Goal: Find contact information: Find contact information

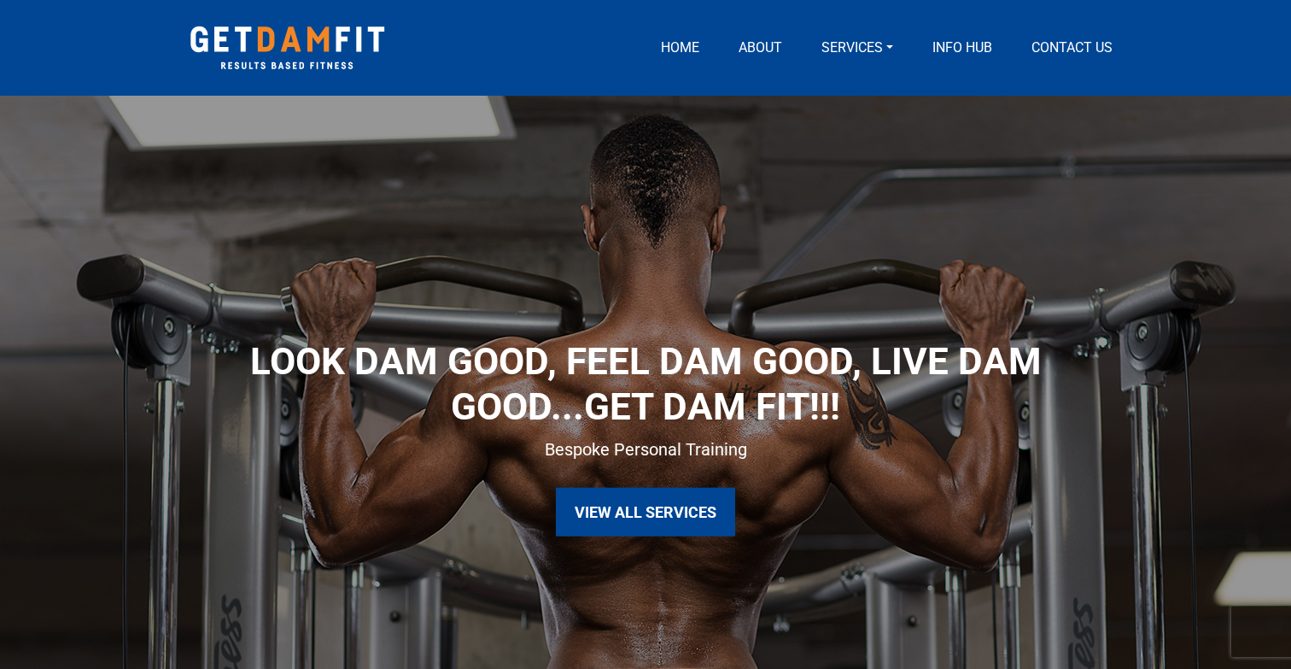
click at [839, 50] on link "Services" at bounding box center [857, 48] width 85 height 20
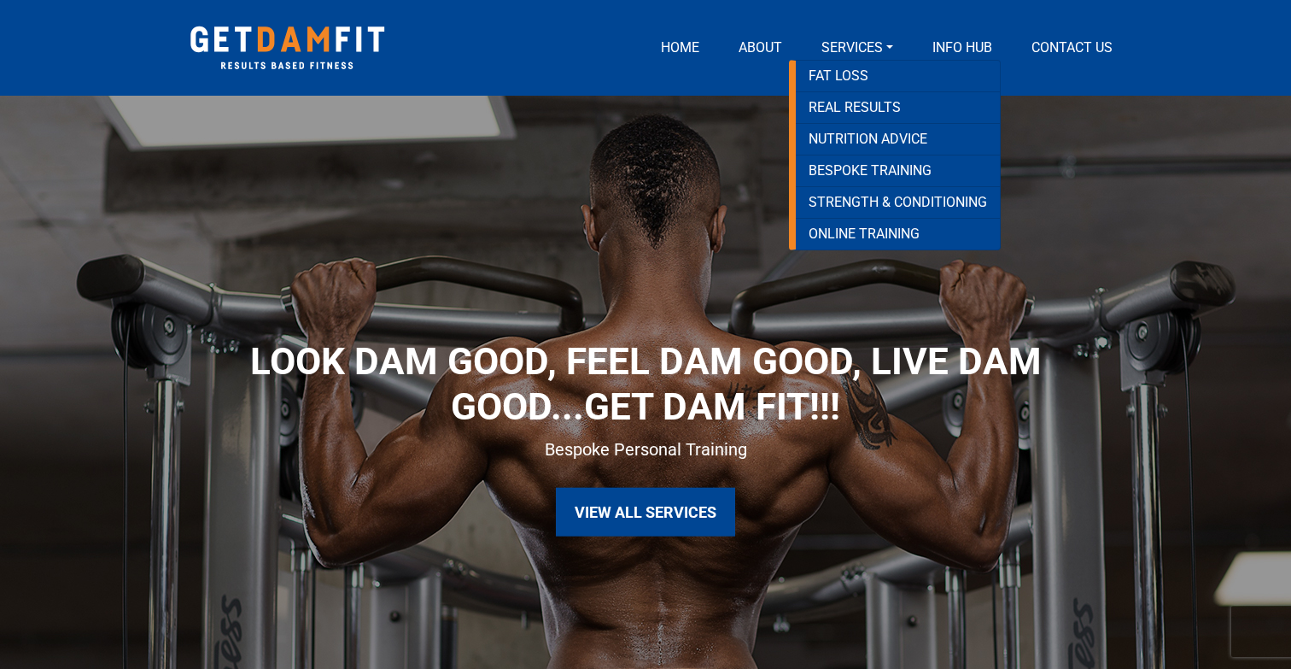
click at [868, 52] on link "Services" at bounding box center [857, 48] width 85 height 20
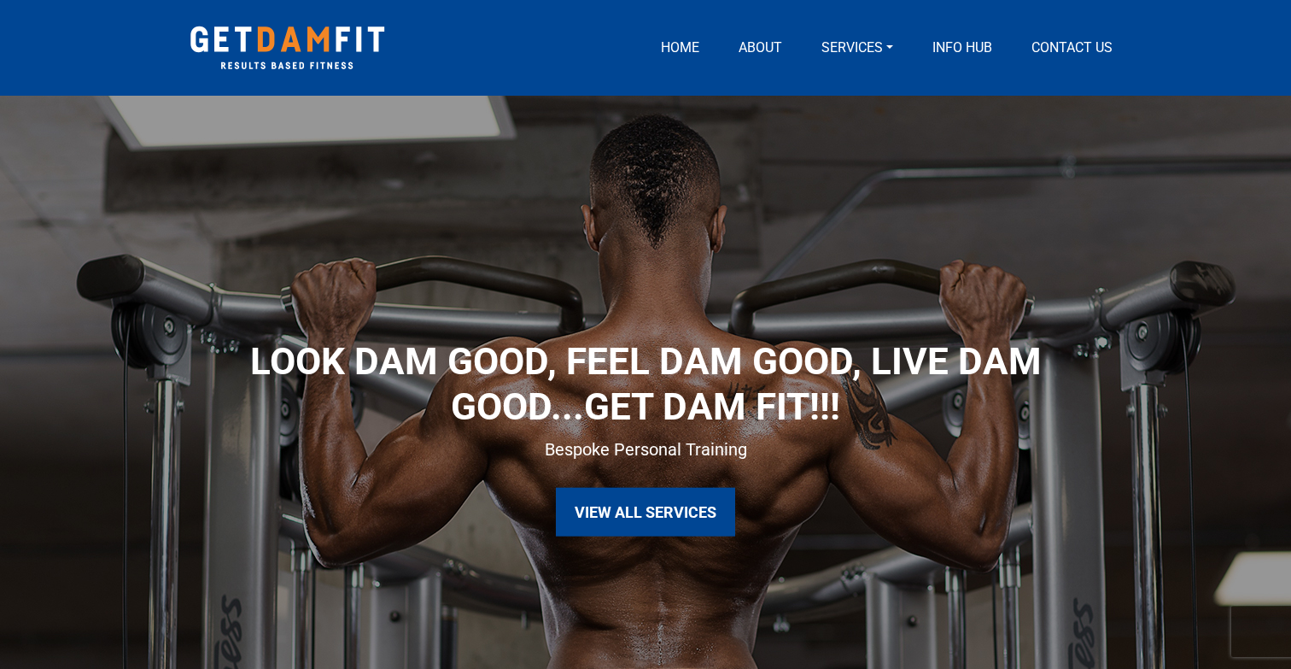
click at [878, 44] on link "Services" at bounding box center [857, 48] width 85 height 20
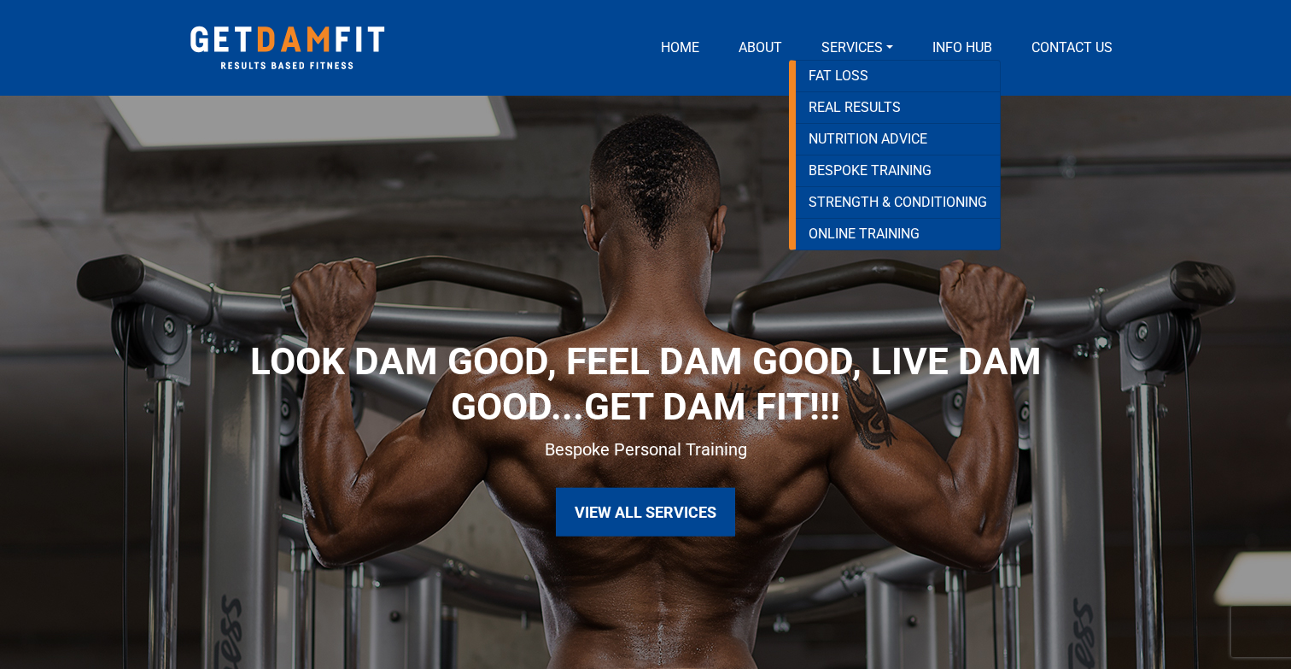
click at [878, 44] on link "Services" at bounding box center [857, 48] width 85 height 20
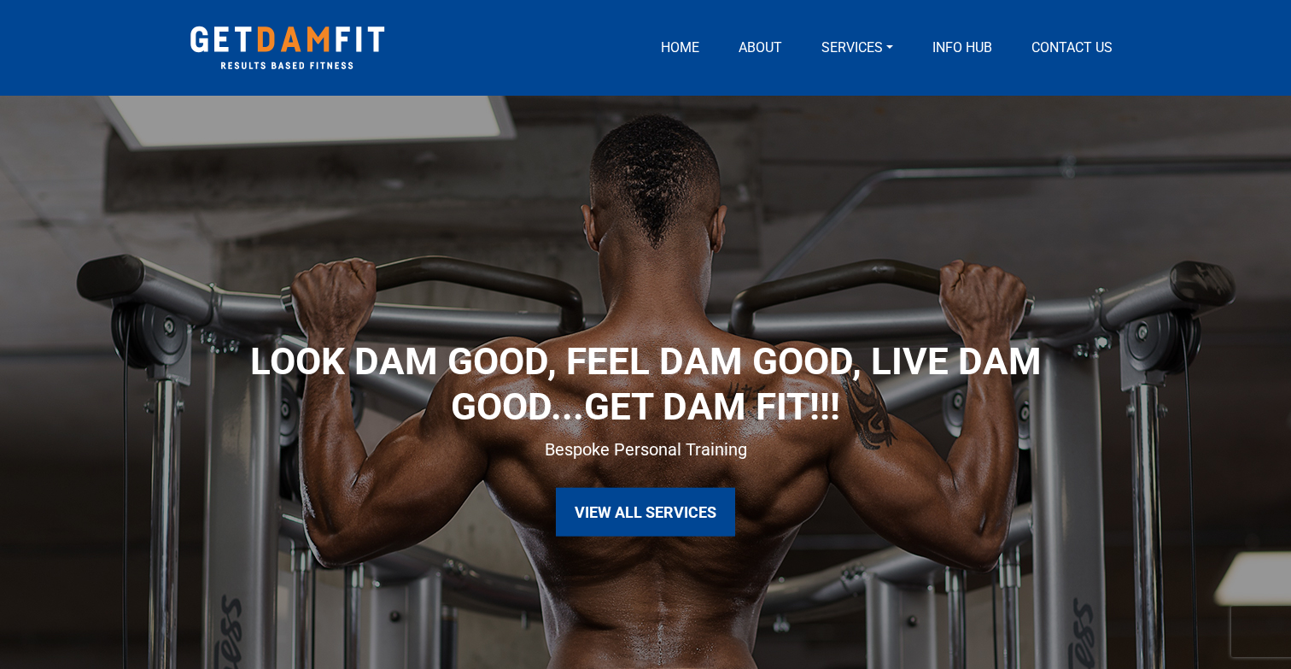
click at [1056, 47] on link "Contact us" at bounding box center [1072, 48] width 95 height 20
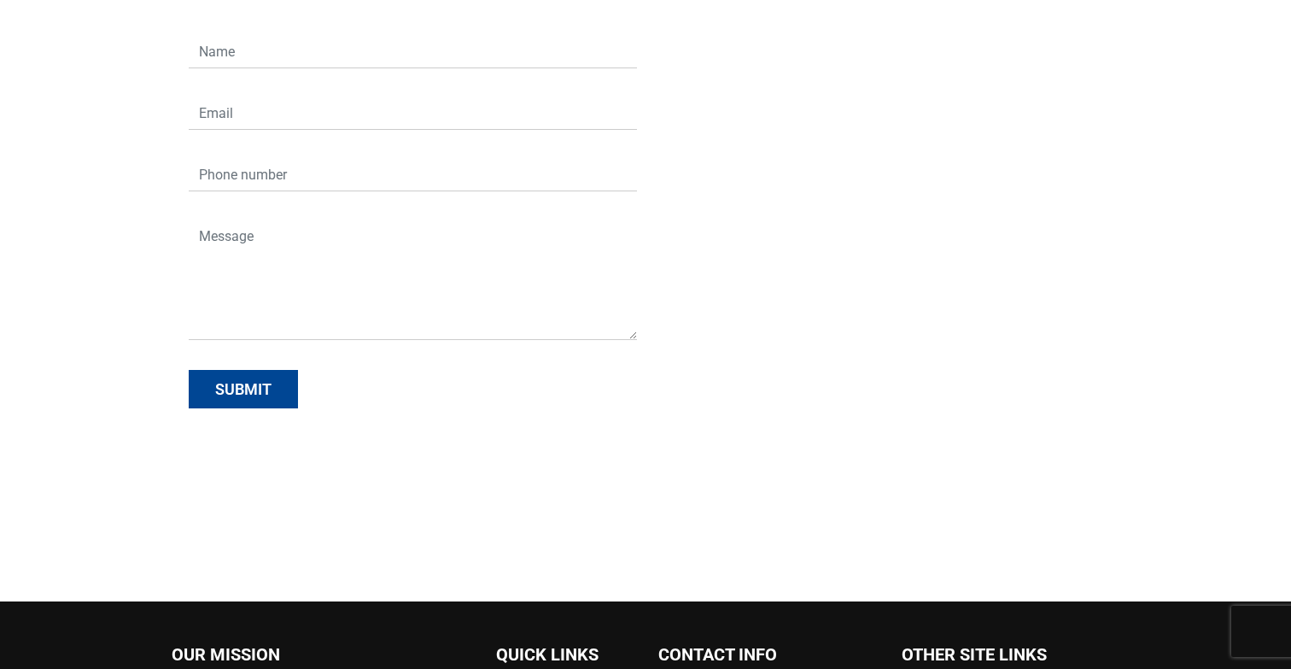
scroll to position [389, 0]
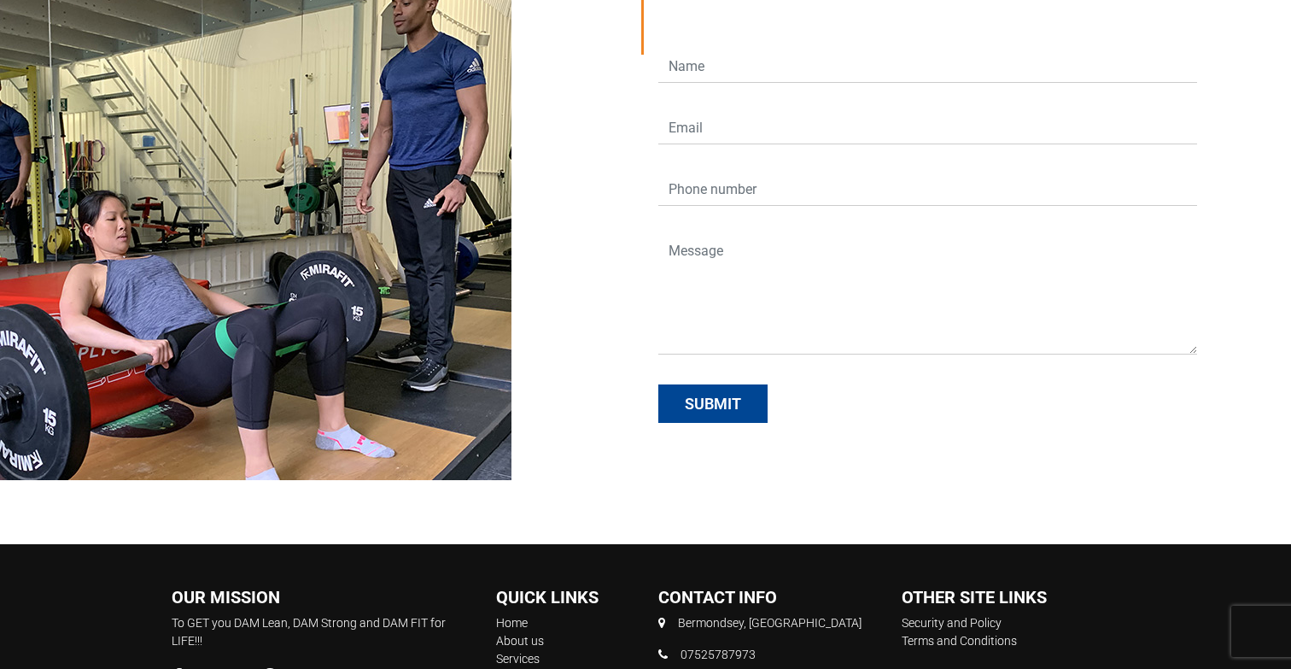
scroll to position [3096, 0]
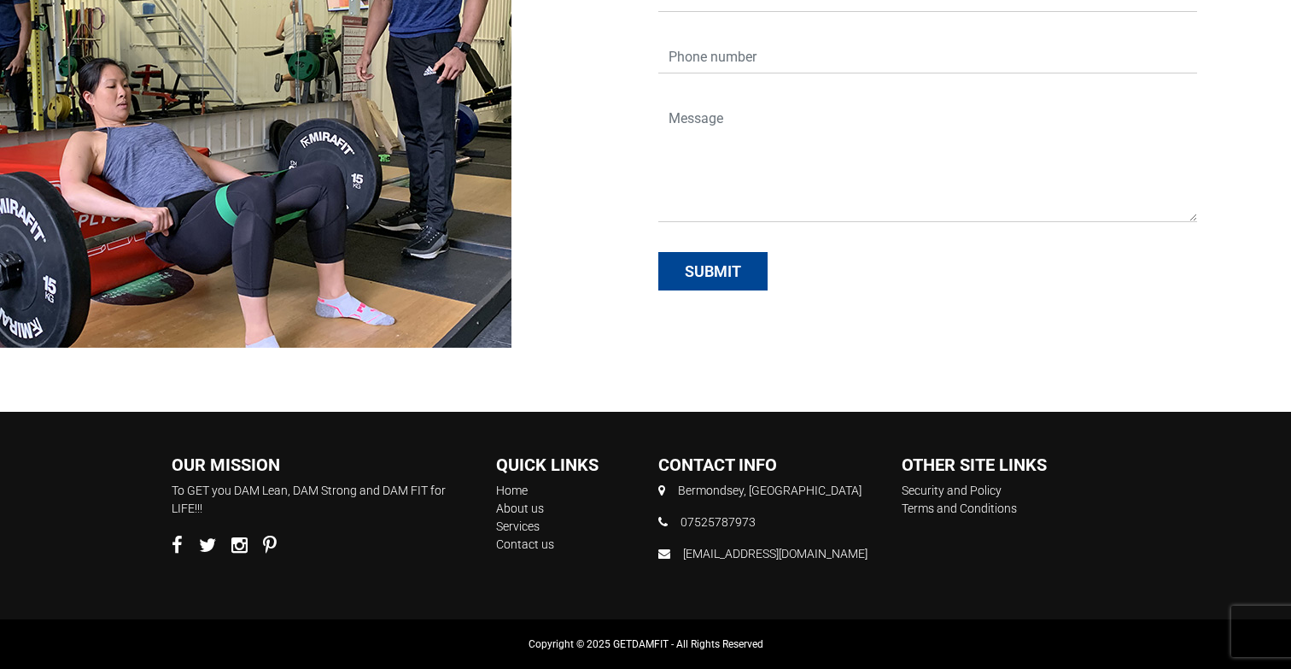
click at [240, 547] on icon at bounding box center [239, 544] width 16 height 19
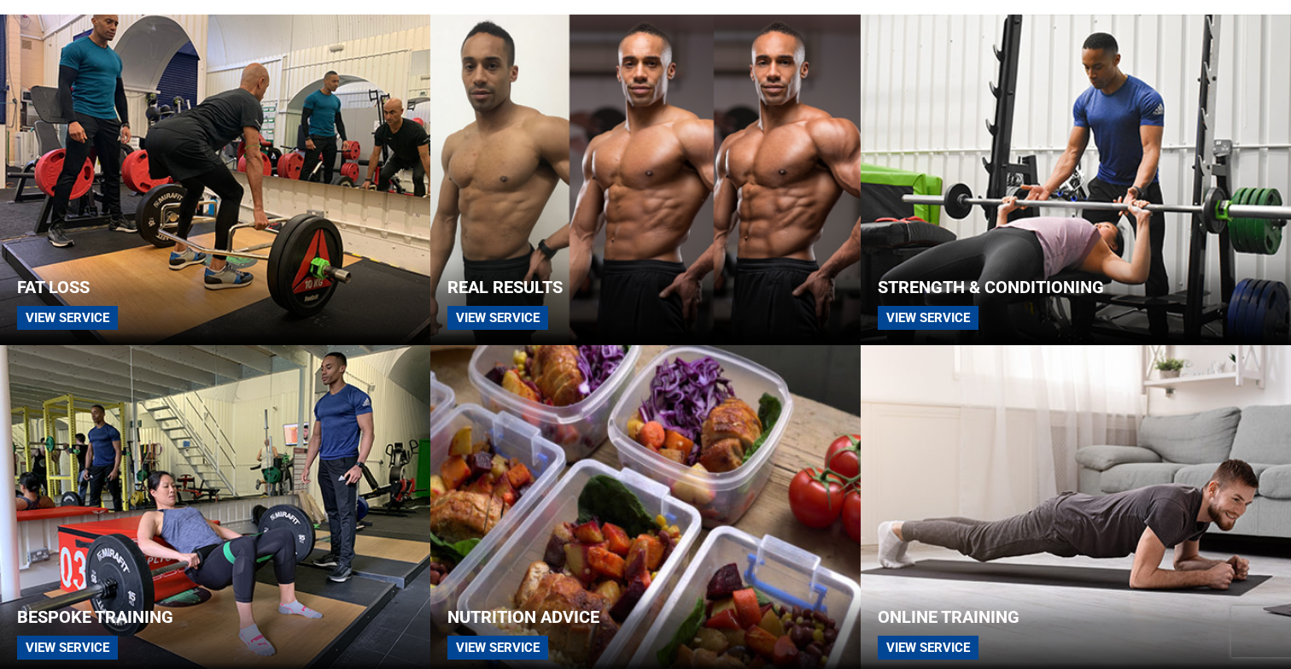
scroll to position [1748, 0]
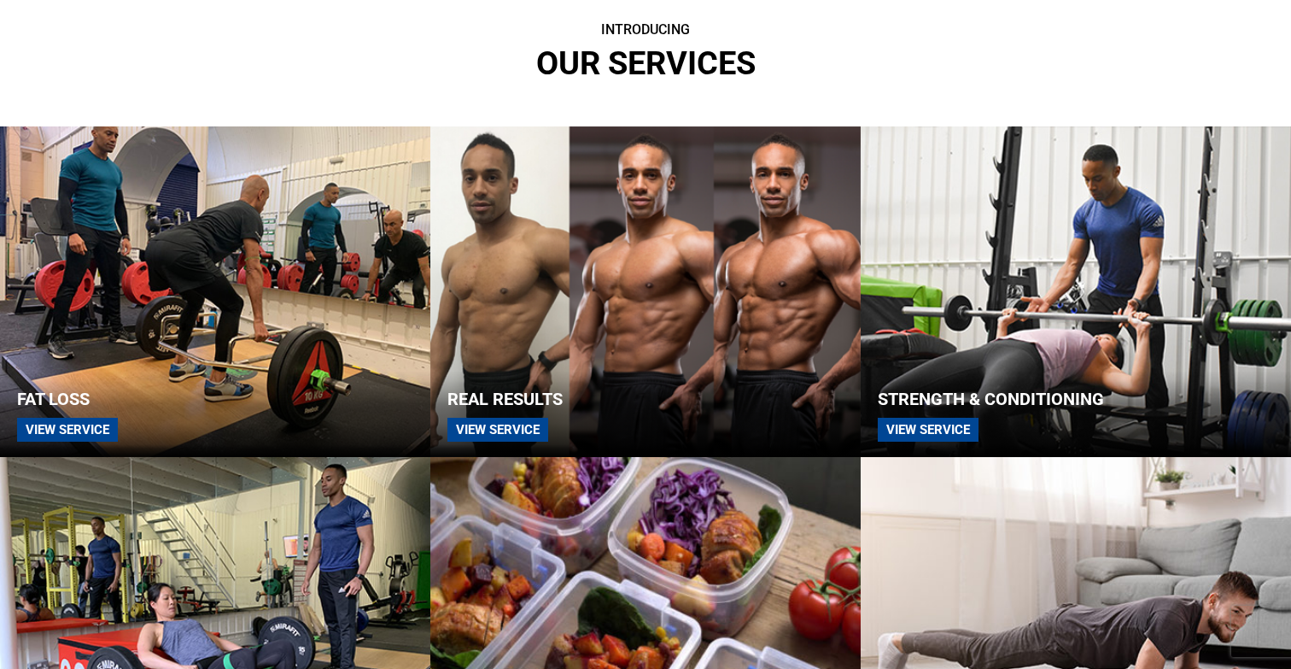
click at [488, 422] on span "View Service" at bounding box center [497, 430] width 101 height 24
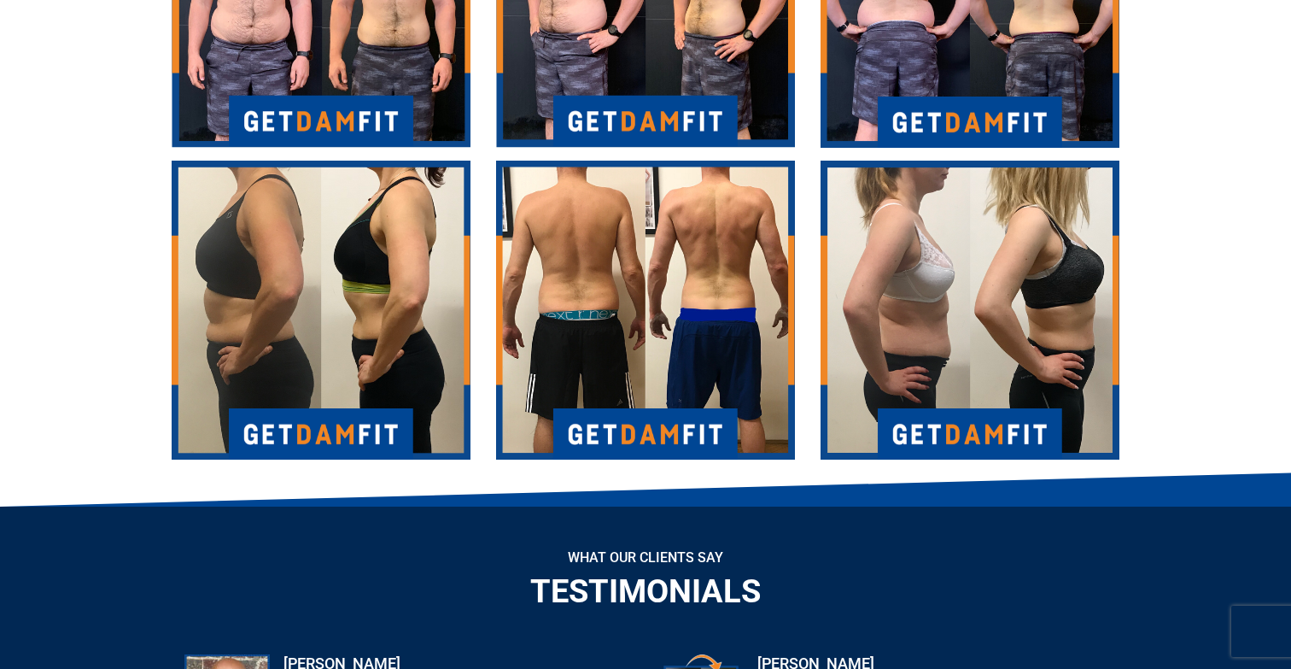
scroll to position [1432, 0]
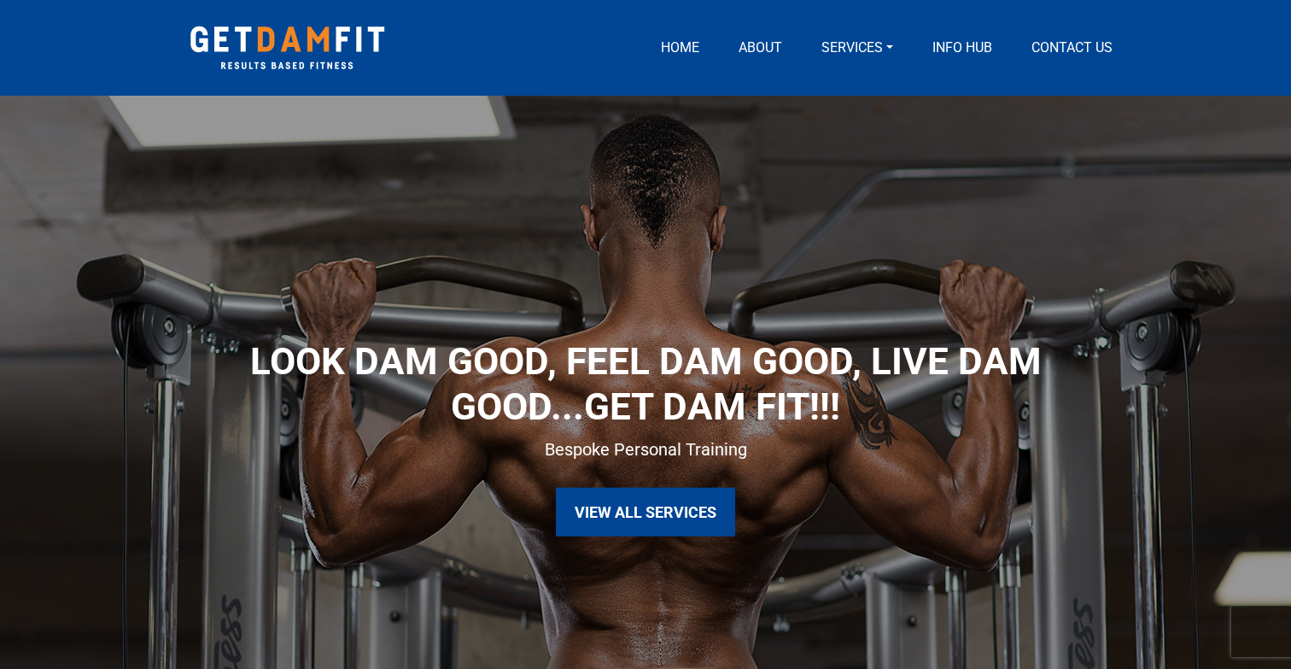
click at [869, 40] on link "Services" at bounding box center [857, 48] width 85 height 20
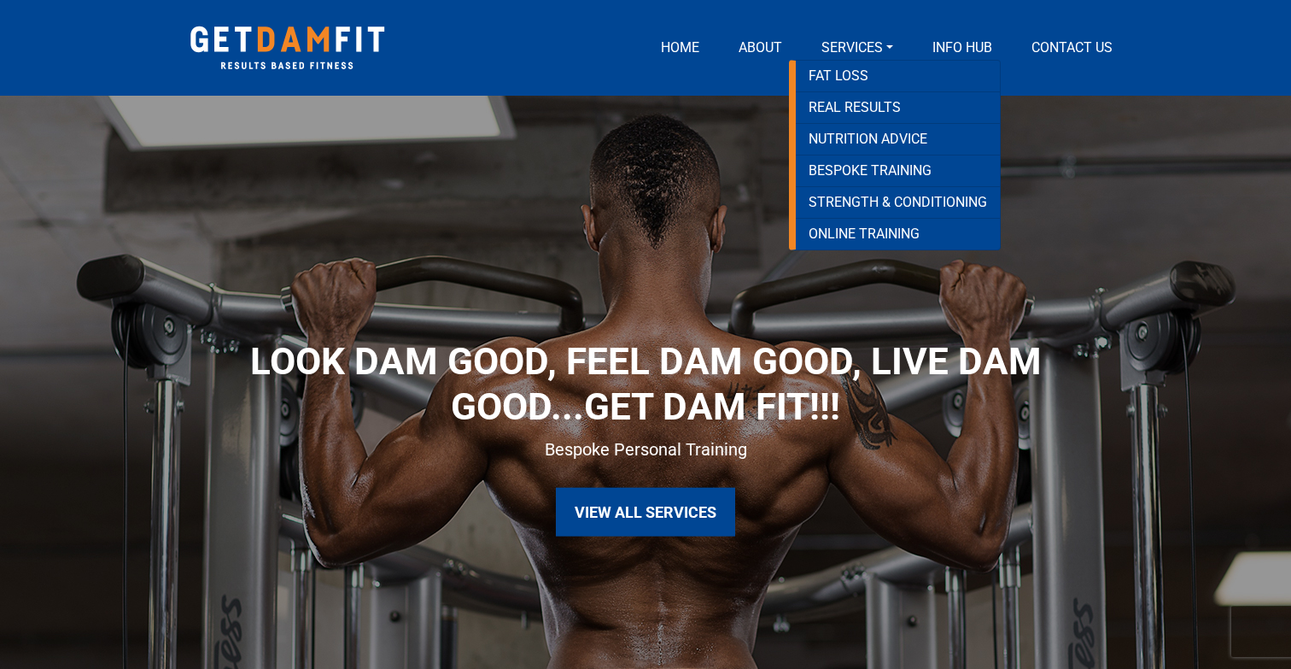
click at [855, 46] on link "Services" at bounding box center [857, 48] width 85 height 20
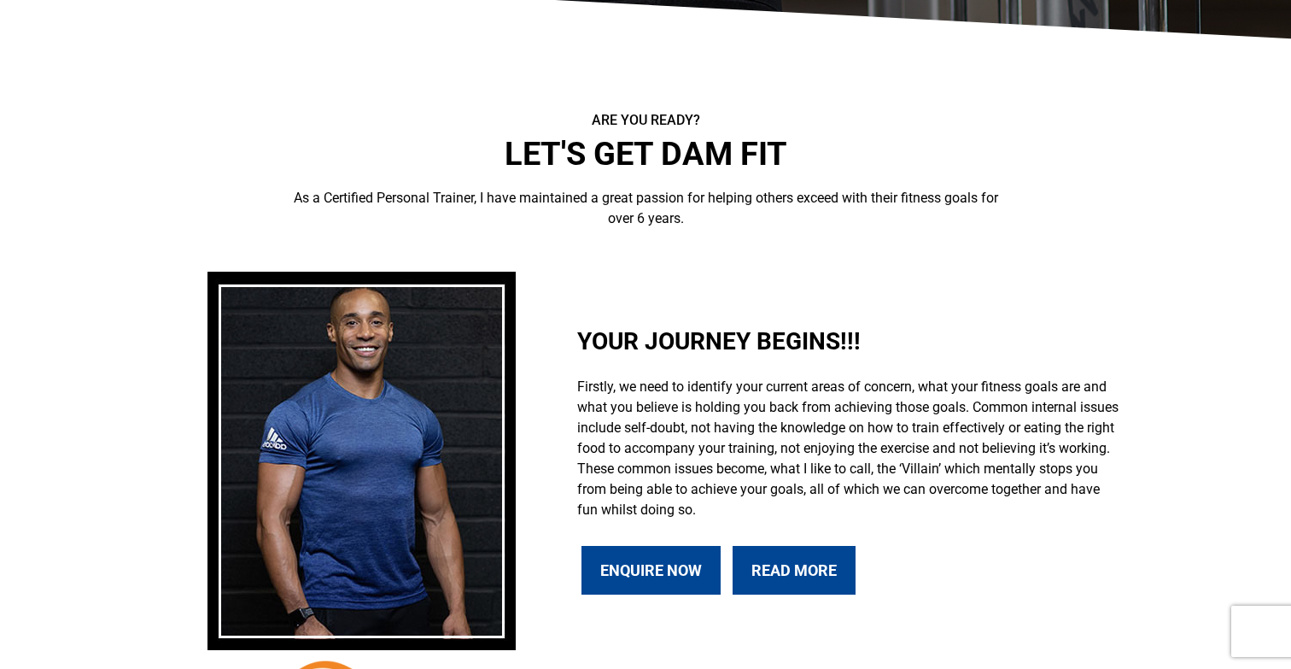
scroll to position [709, 0]
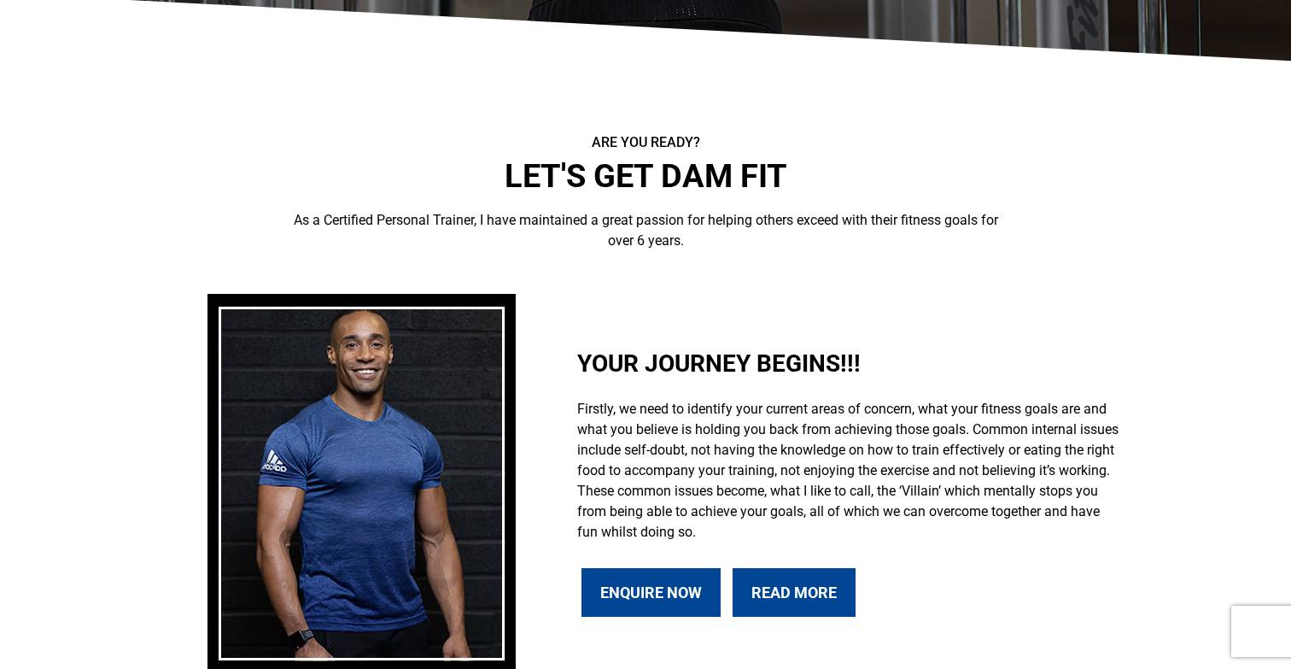
click at [674, 568] on link "ENQUIRE NOW" at bounding box center [651, 592] width 139 height 49
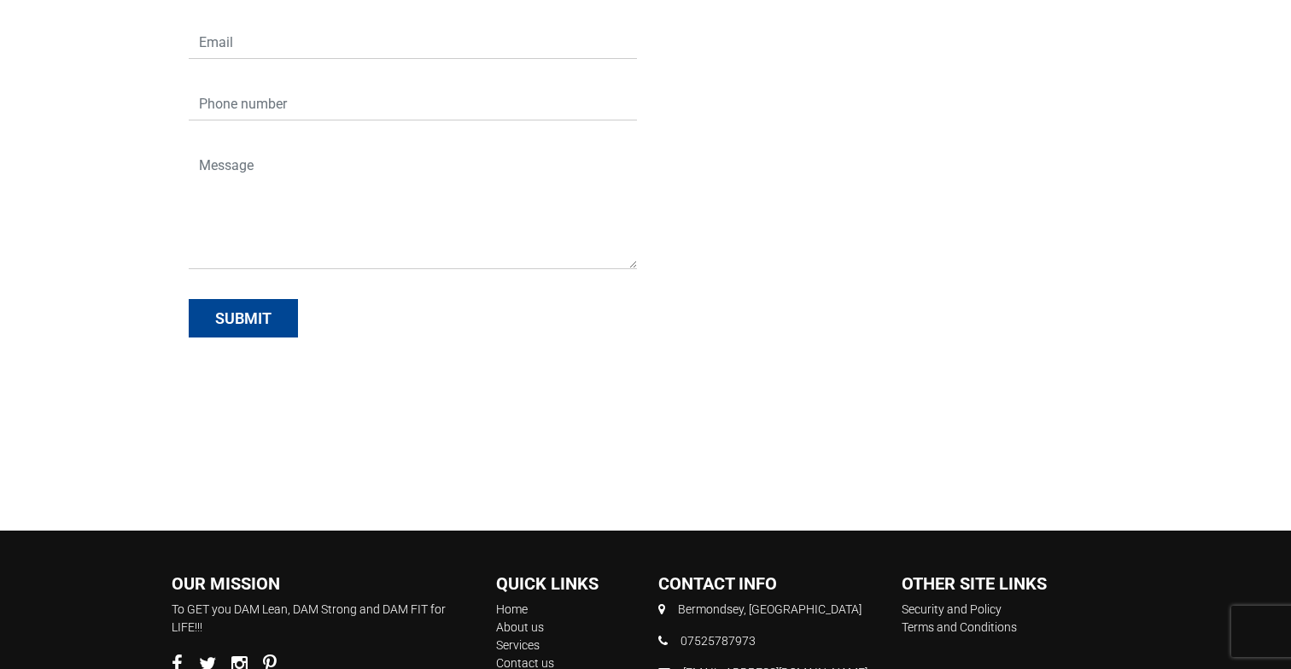
scroll to position [736, 0]
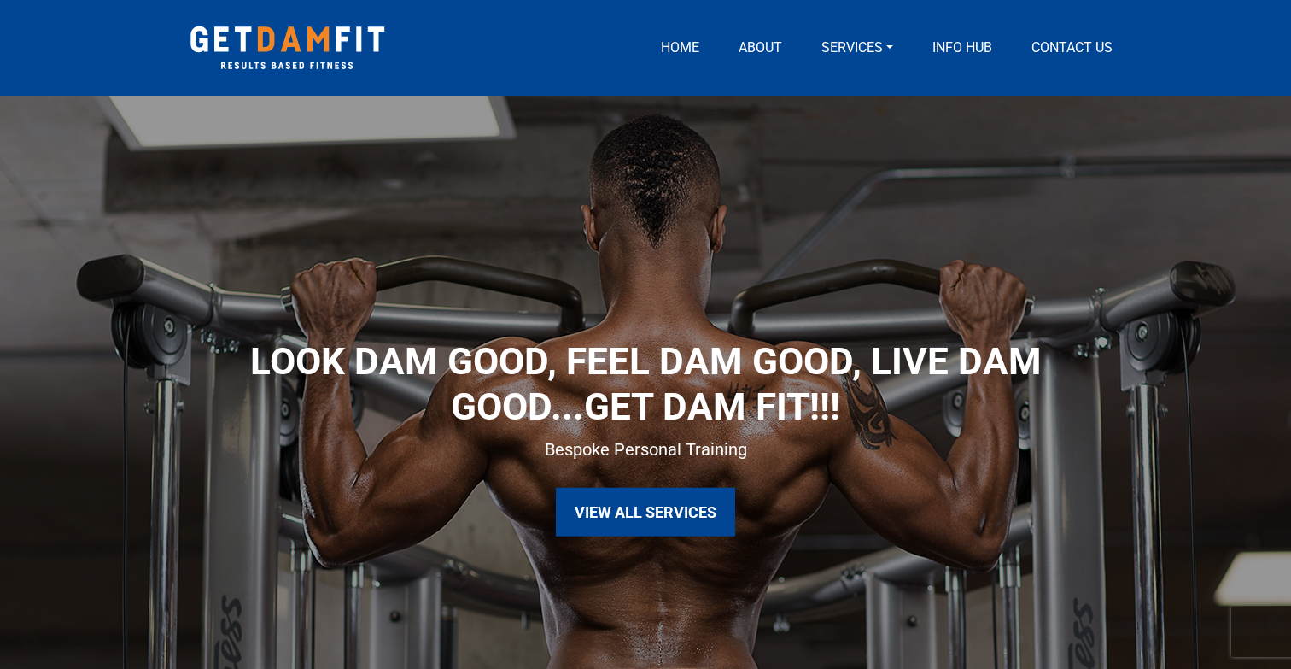
click at [871, 50] on link "Services" at bounding box center [857, 48] width 85 height 20
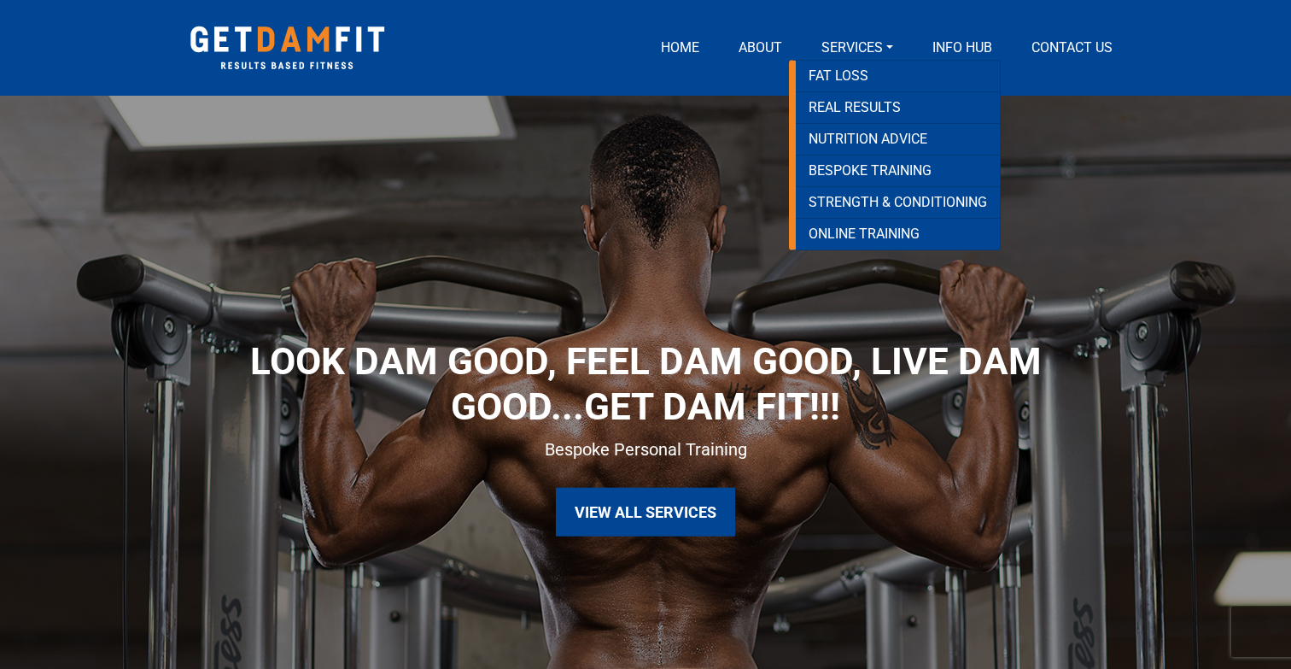
click at [1090, 76] on div "Home About Services Fat loss REAL RESULTS Nutrition Advice Bespoke Training Str…" at bounding box center [645, 48] width 973 height 91
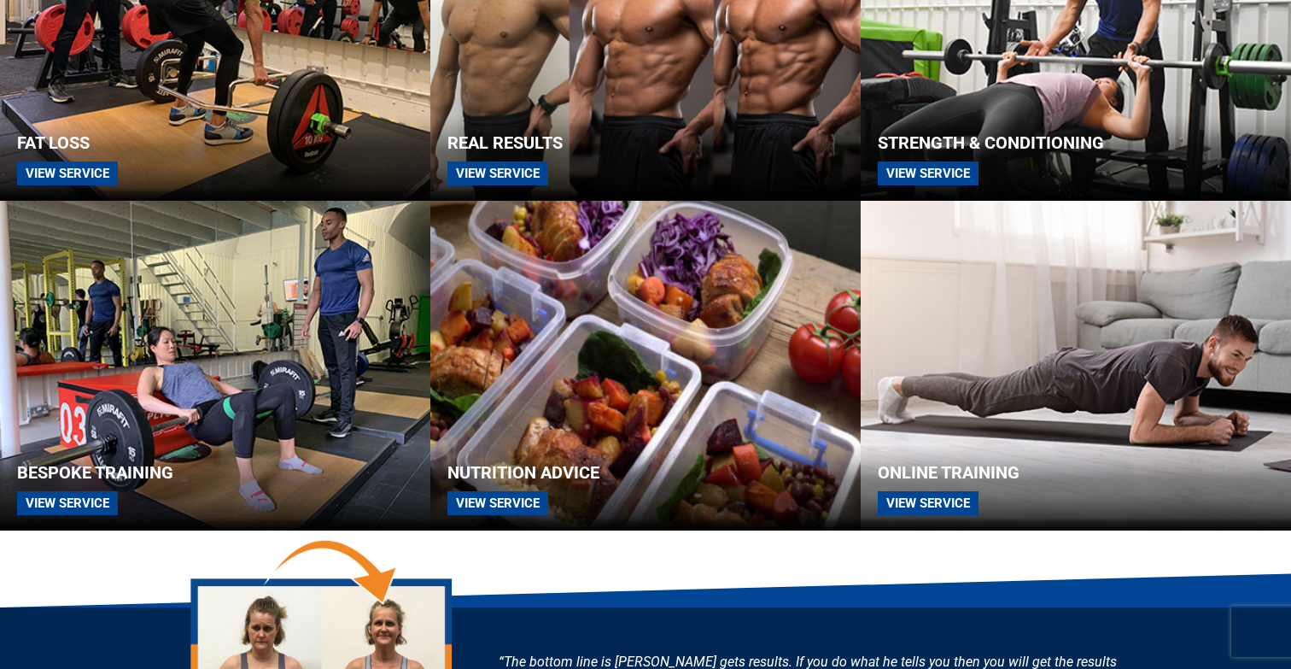
scroll to position [2034, 0]
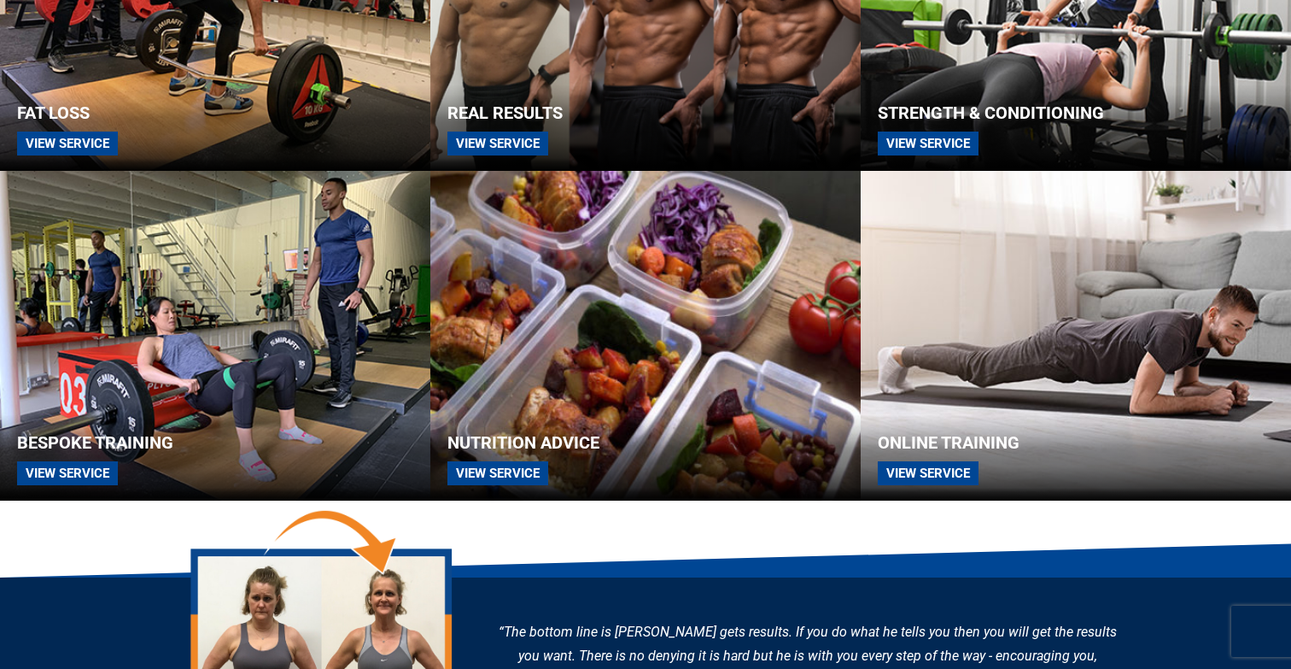
click at [513, 472] on span "View Service" at bounding box center [497, 473] width 101 height 24
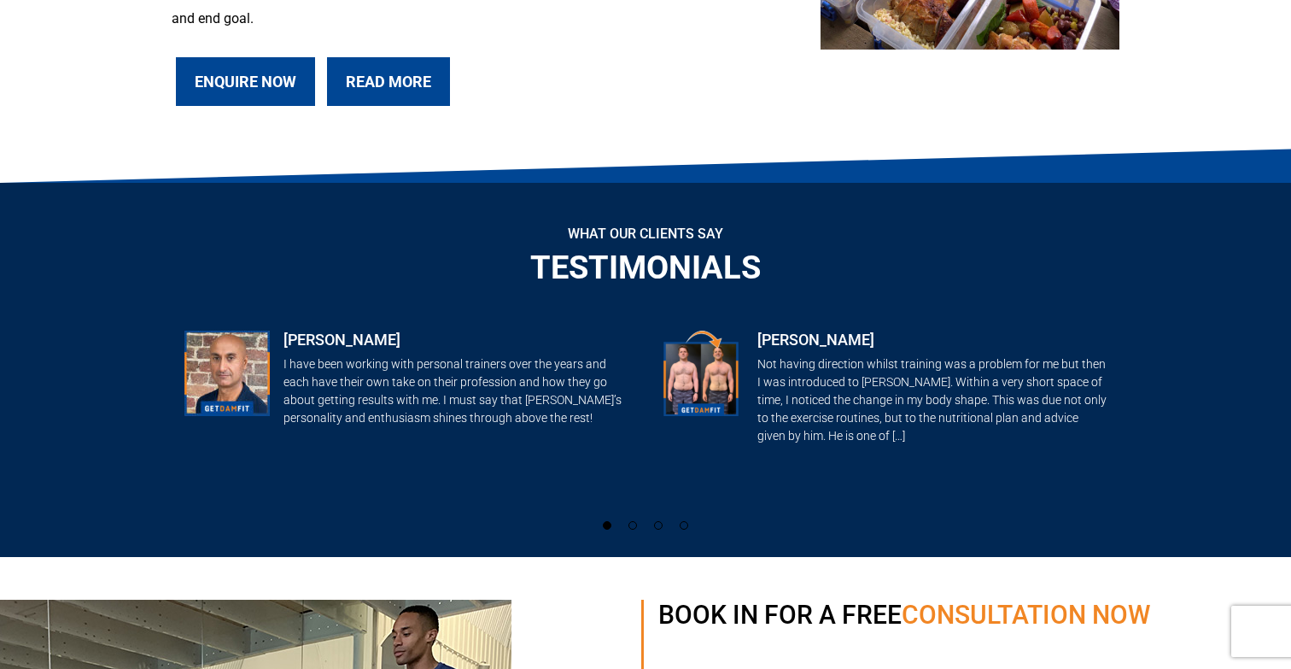
scroll to position [699, 0]
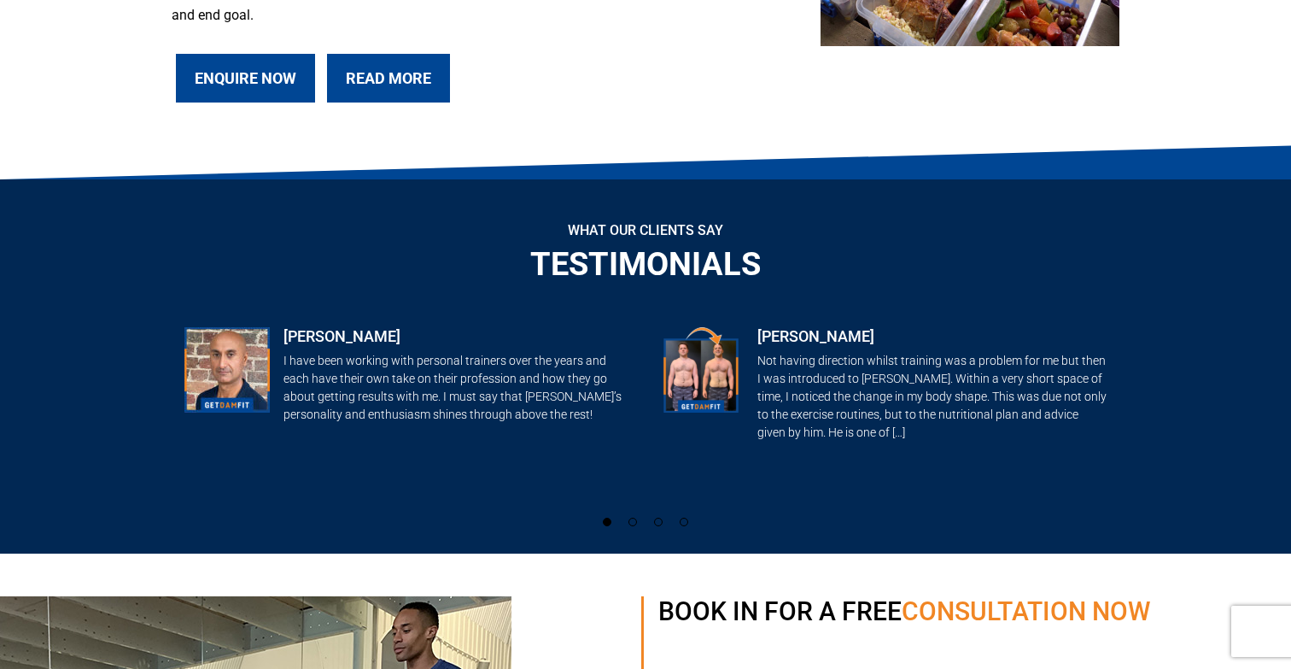
click at [293, 95] on link "Enquire Now" at bounding box center [245, 78] width 139 height 49
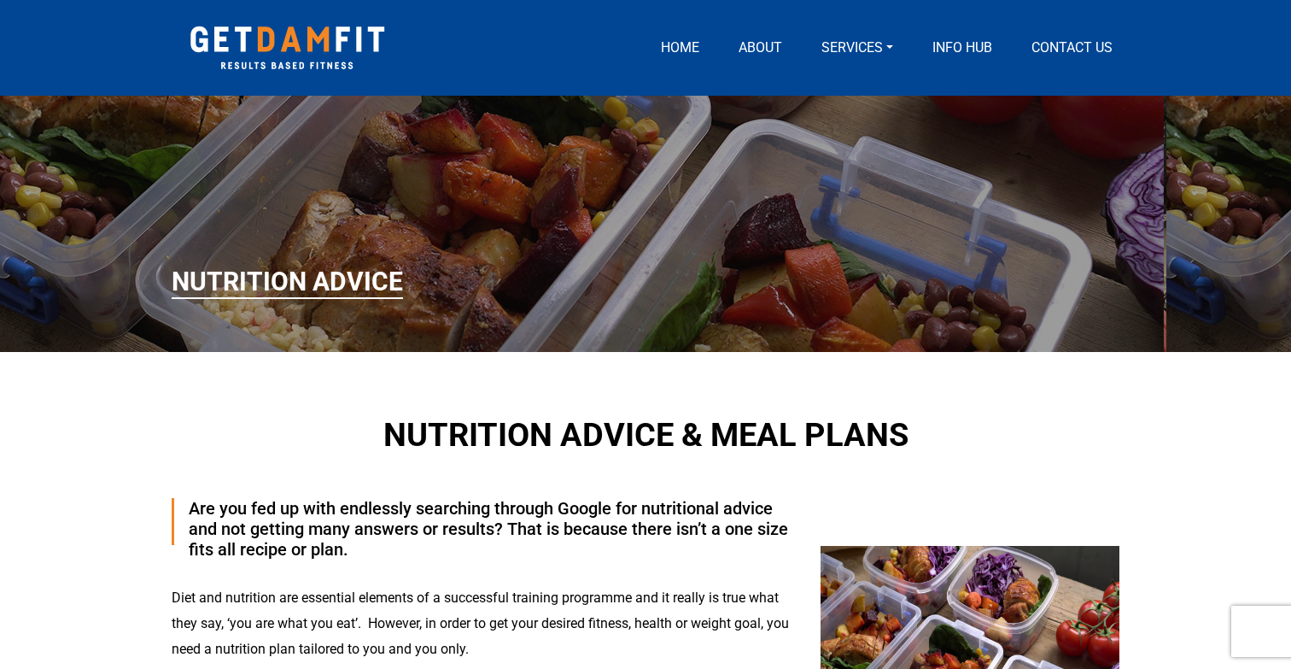
click at [678, 44] on link "Home" at bounding box center [680, 48] width 52 height 20
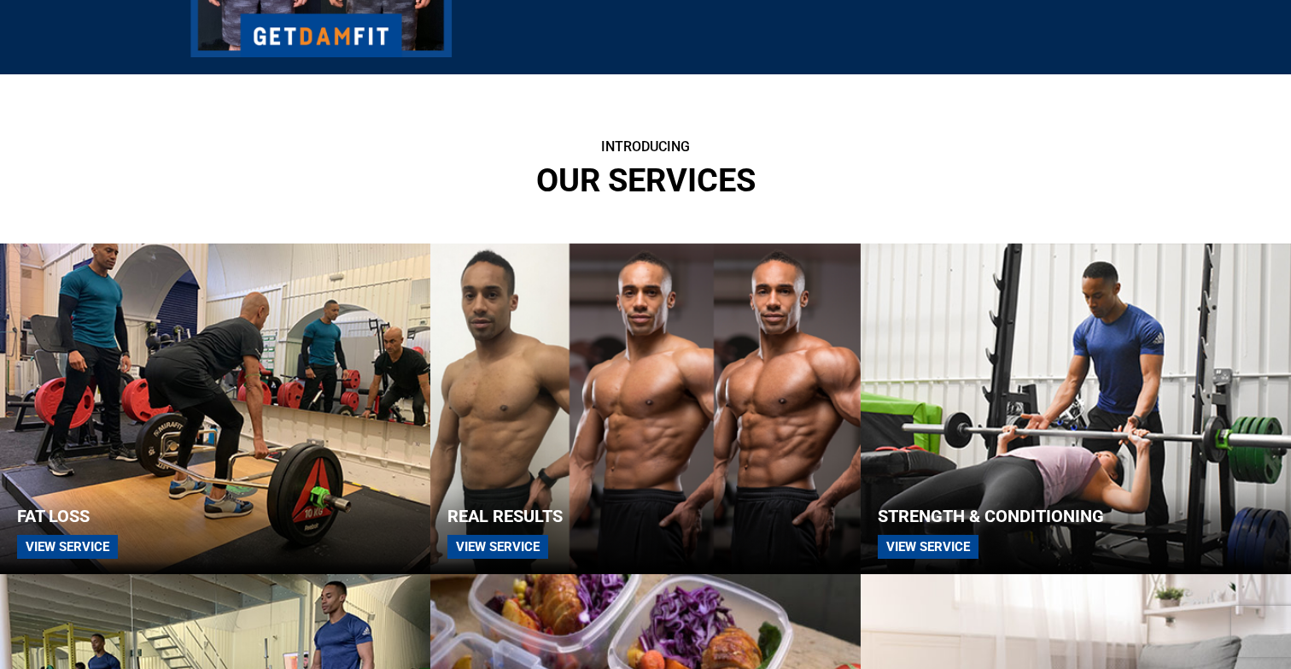
scroll to position [1672, 0]
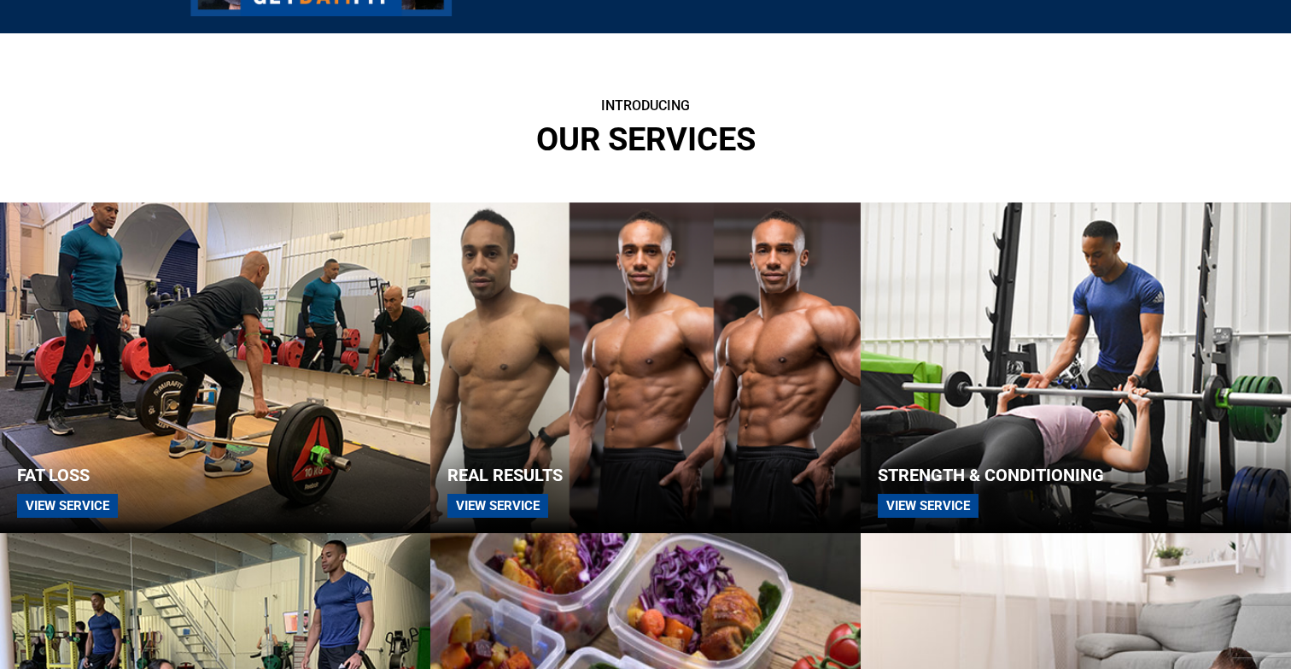
click at [1041, 481] on span "Strength & Conditioning" at bounding box center [991, 475] width 226 height 20
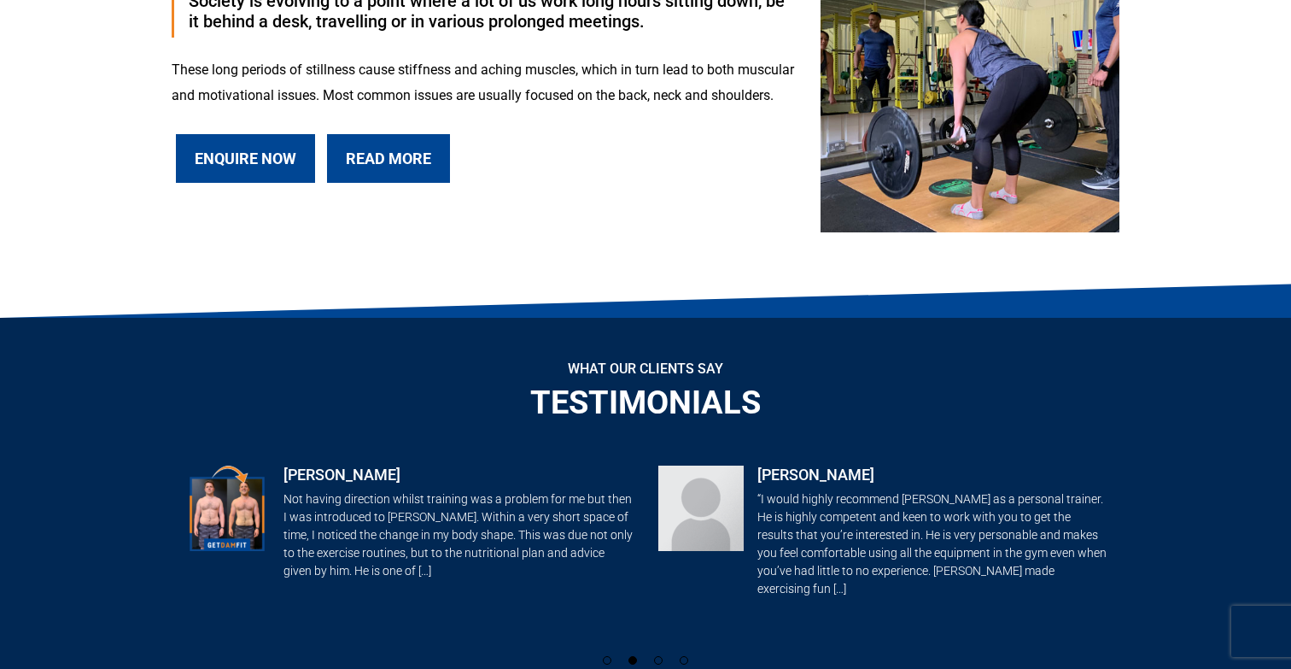
scroll to position [634, 0]
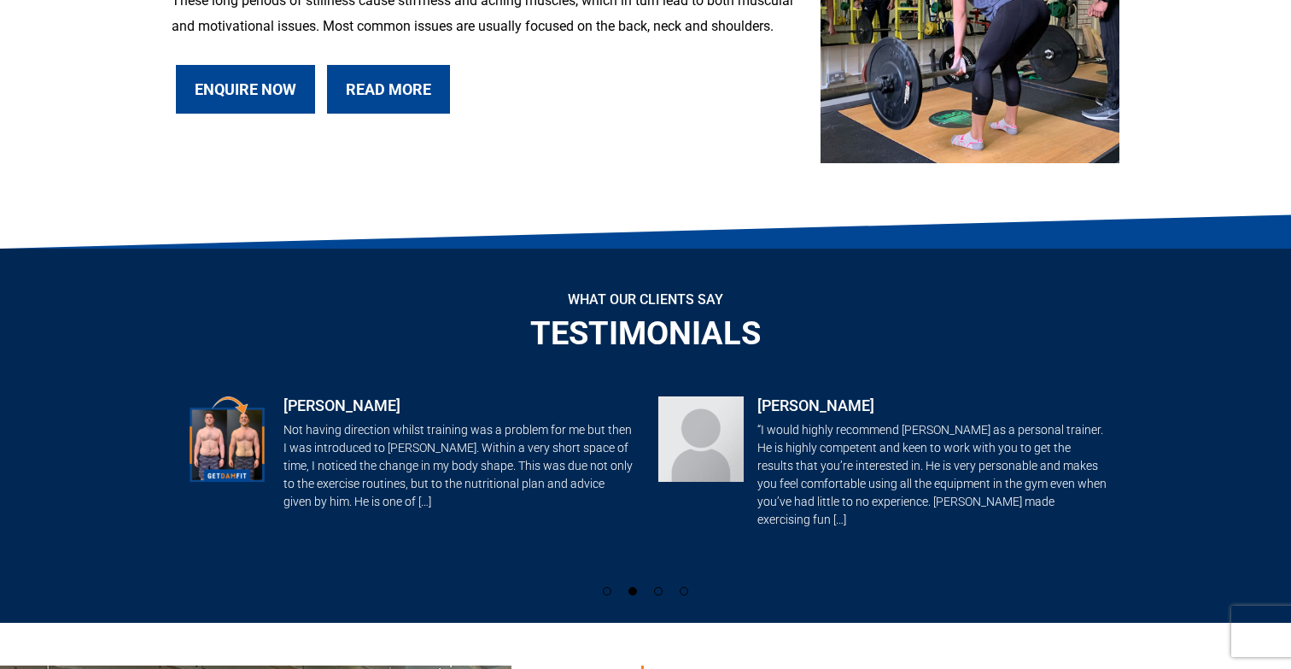
click at [274, 85] on link "Enquire Now" at bounding box center [245, 89] width 139 height 49
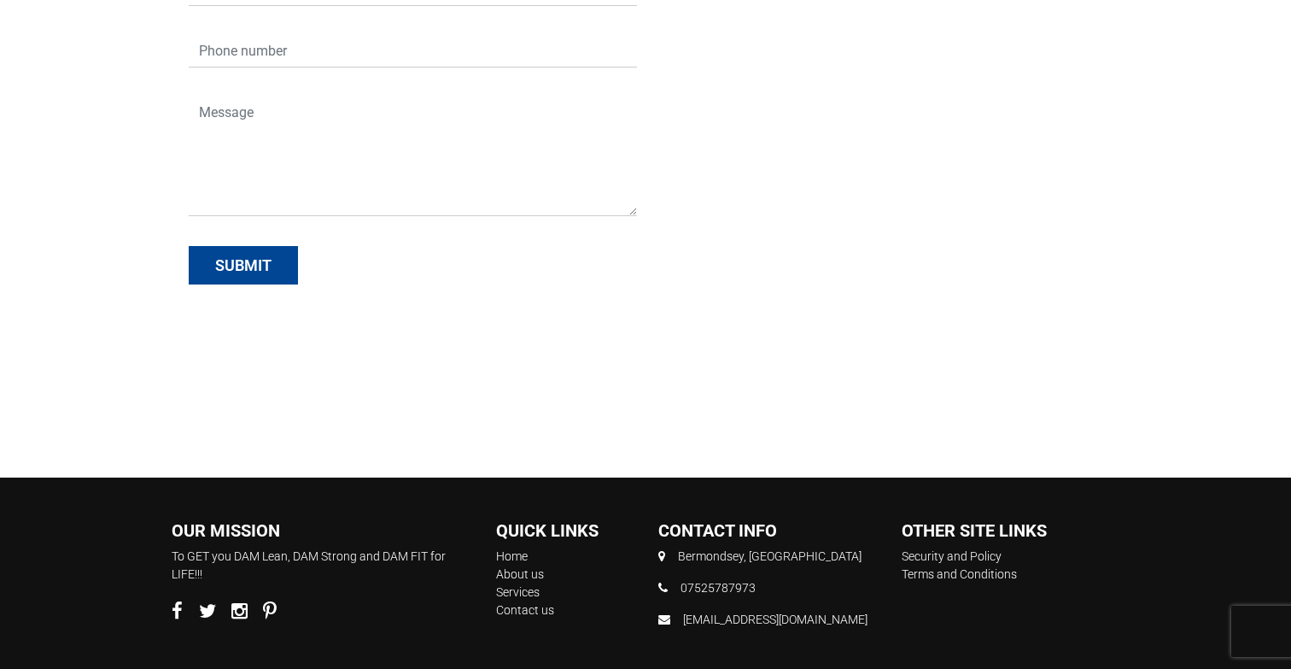
scroll to position [669, 0]
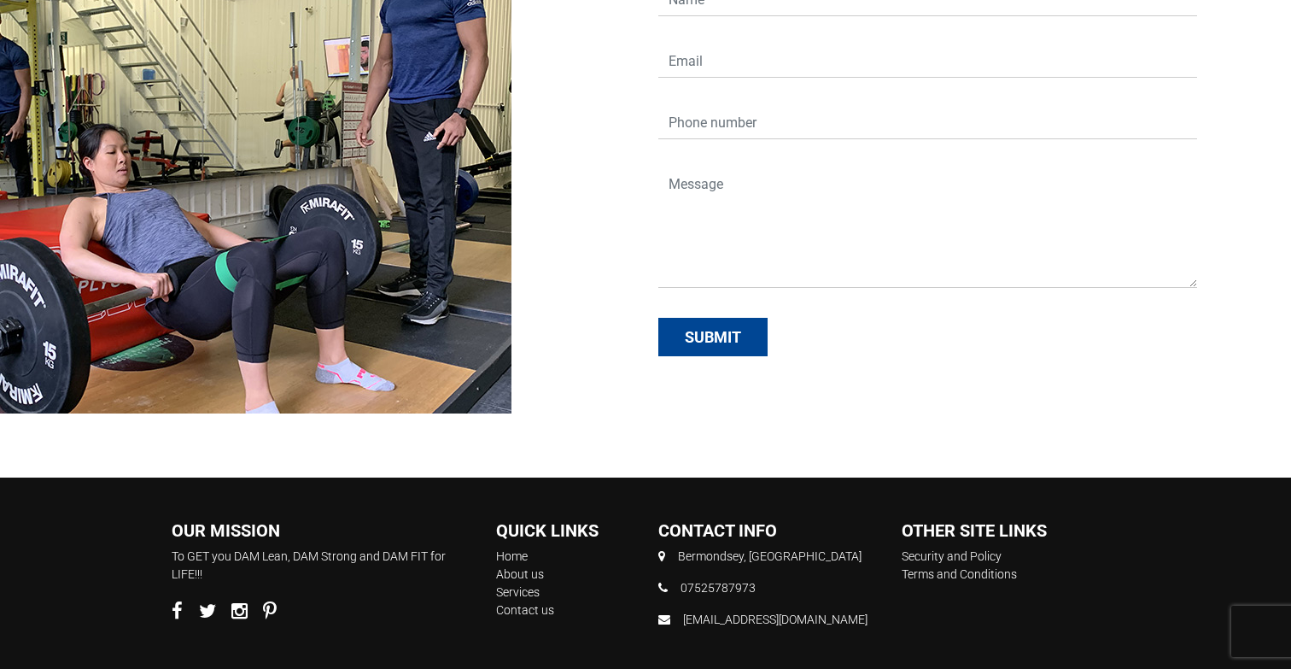
scroll to position [1444, 0]
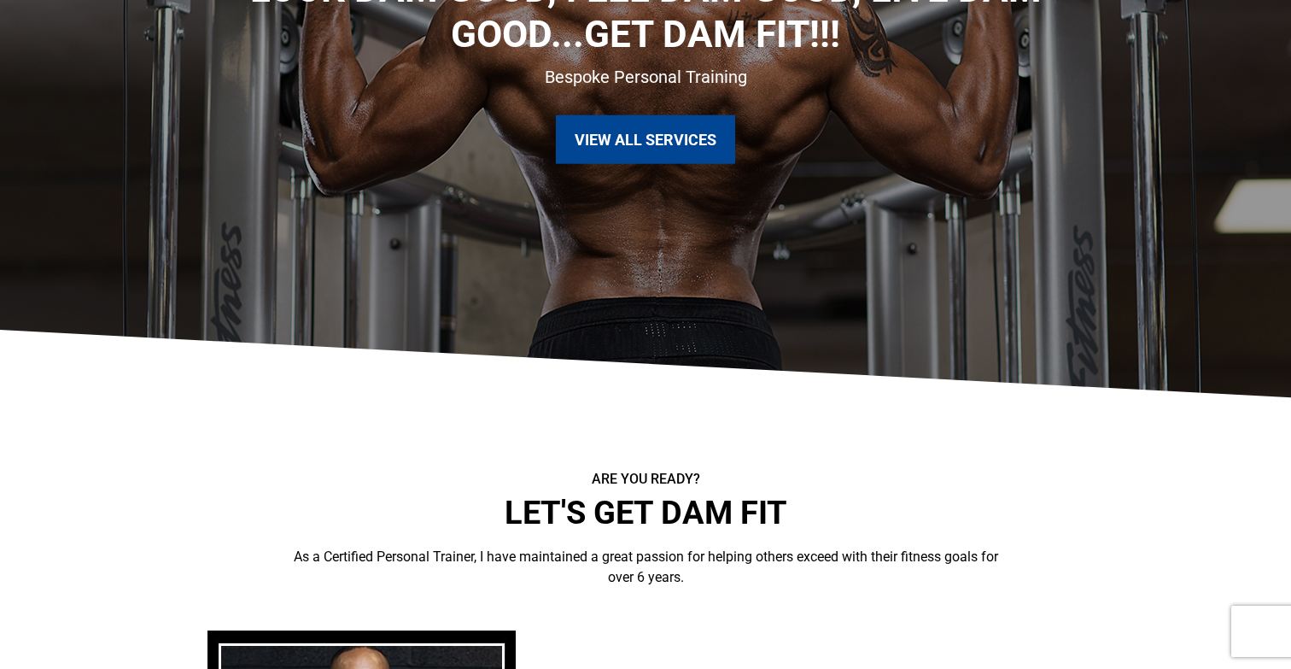
scroll to position [377, 0]
